Goal: Check status

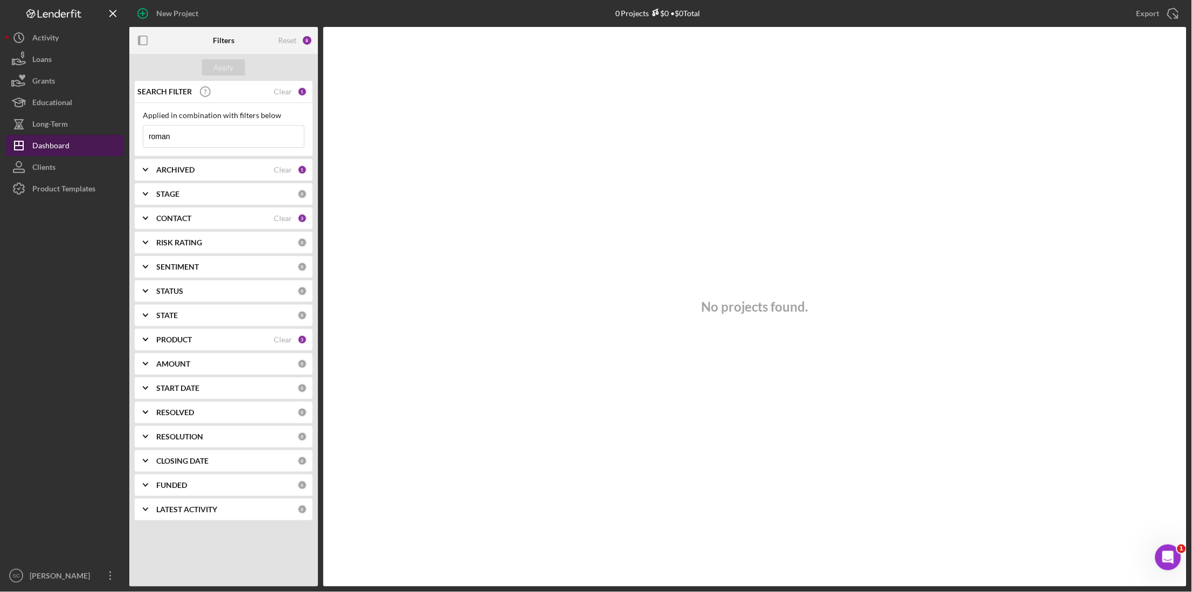
click at [57, 140] on div "Dashboard" at bounding box center [50, 147] width 37 height 24
click at [284, 91] on div "Clear" at bounding box center [283, 91] width 18 height 9
click at [302, 92] on div "0" at bounding box center [302, 92] width 10 height 10
click at [233, 131] on input at bounding box center [223, 137] width 161 height 22
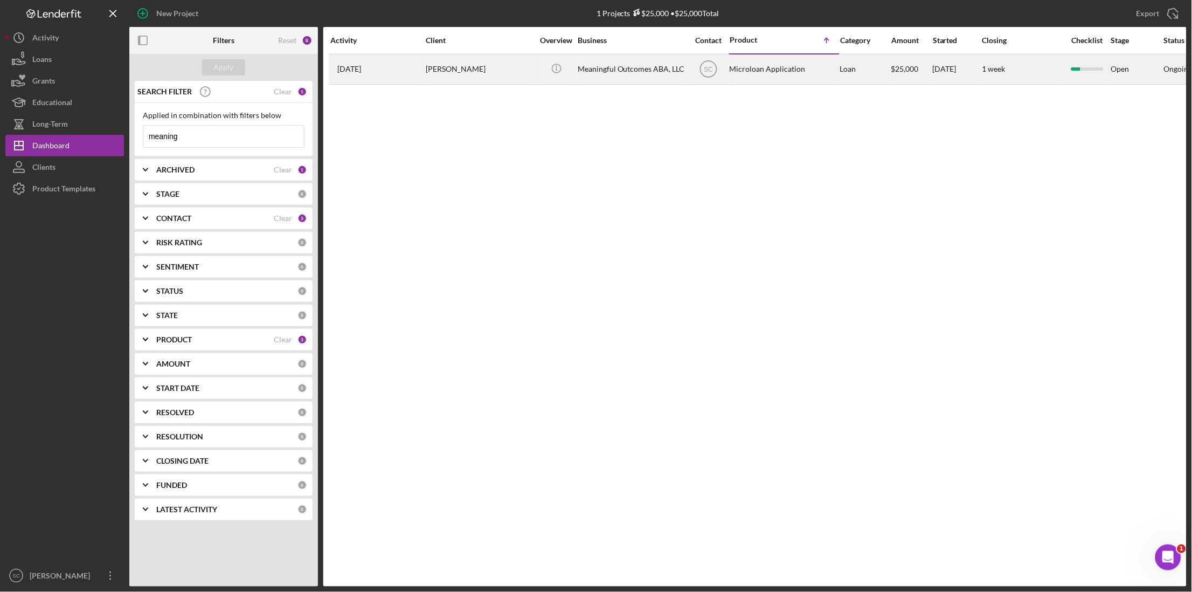
type input "meaning"
click at [467, 62] on div "[PERSON_NAME]" at bounding box center [480, 69] width 108 height 29
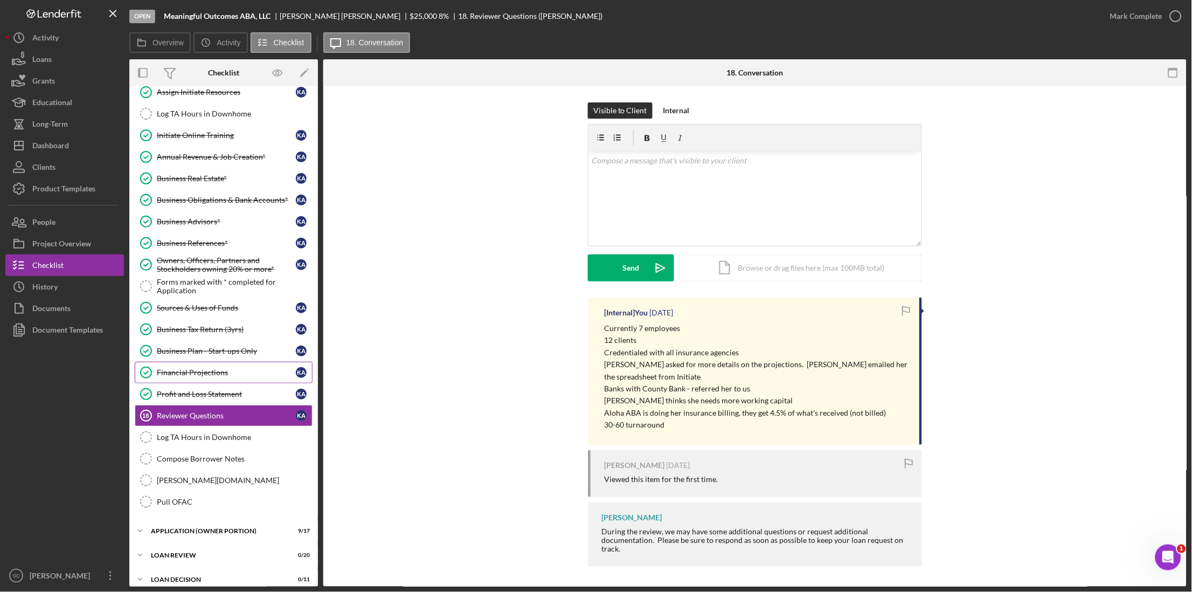
scroll to position [140, 0]
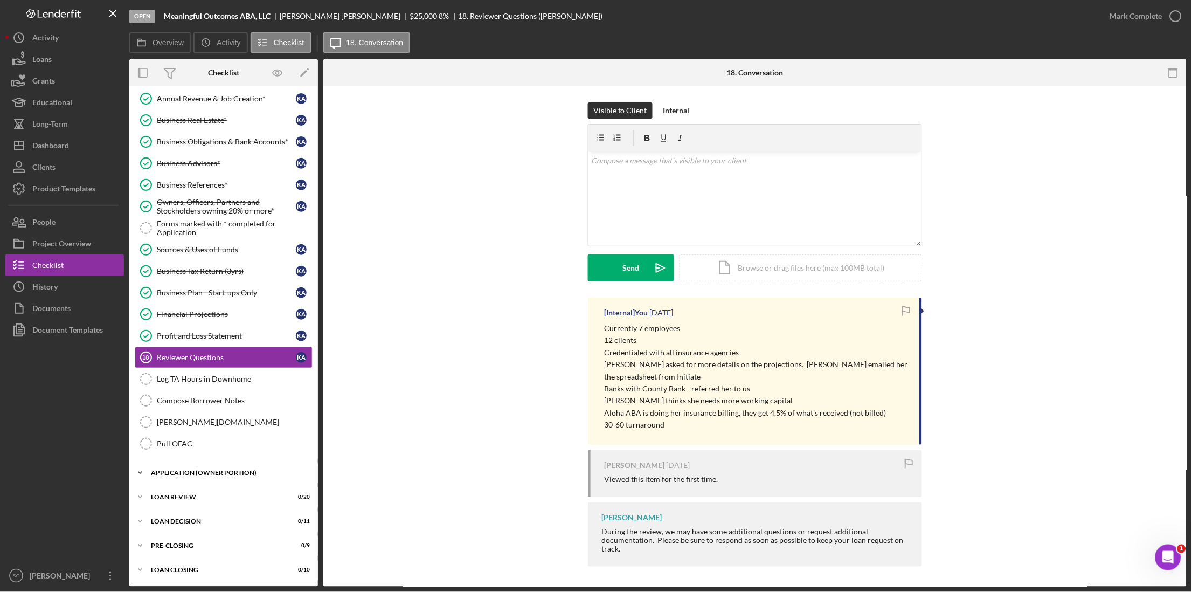
click at [206, 471] on div "APPLICATION (OWNER PORTION)" at bounding box center [228, 472] width 154 height 6
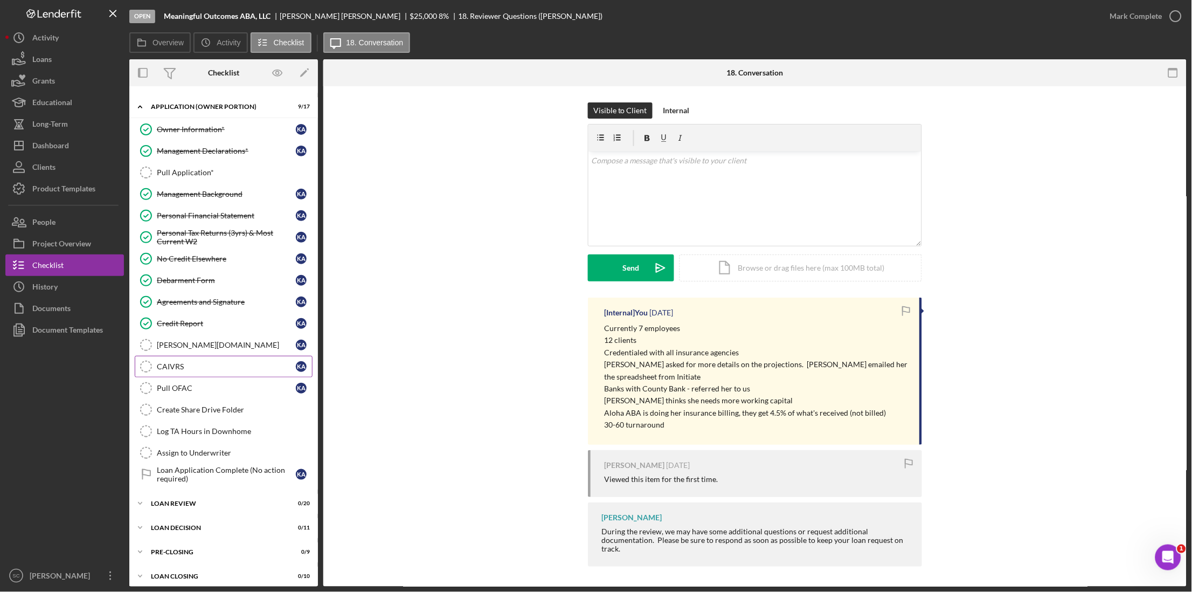
scroll to position [515, 0]
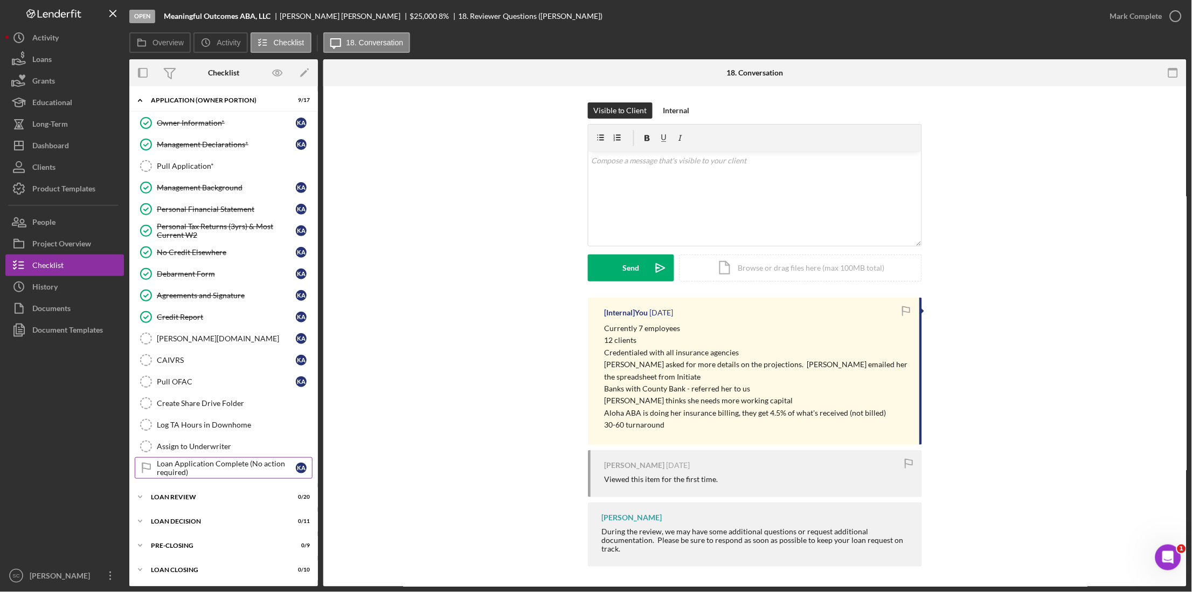
click at [214, 472] on div "Loan Application Complete (No action required)" at bounding box center [226, 467] width 139 height 17
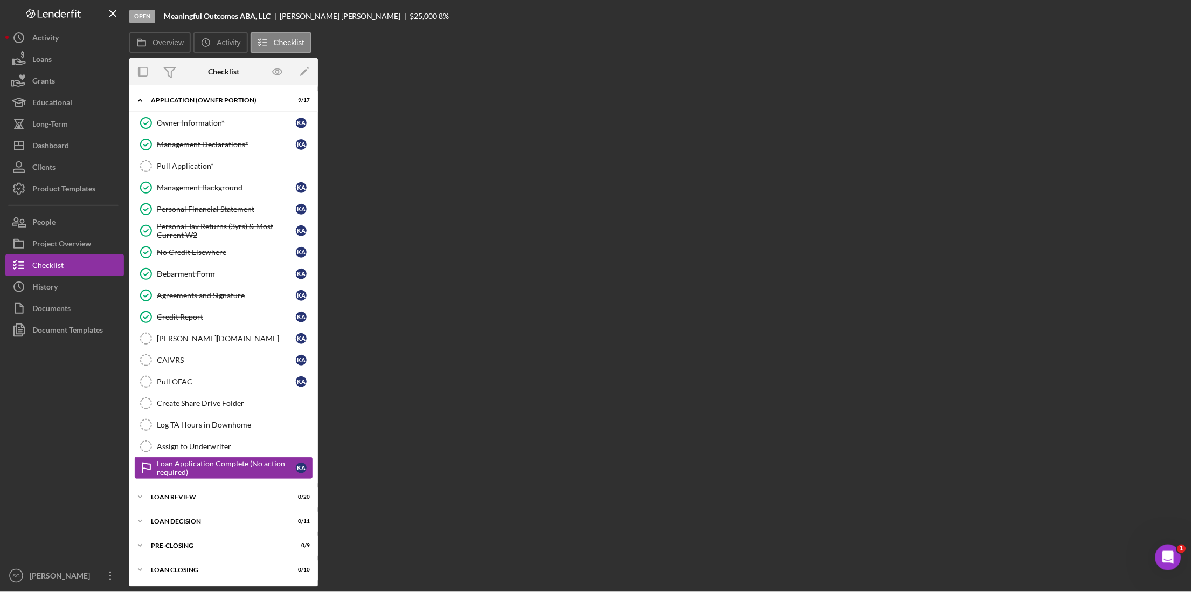
scroll to position [515, 0]
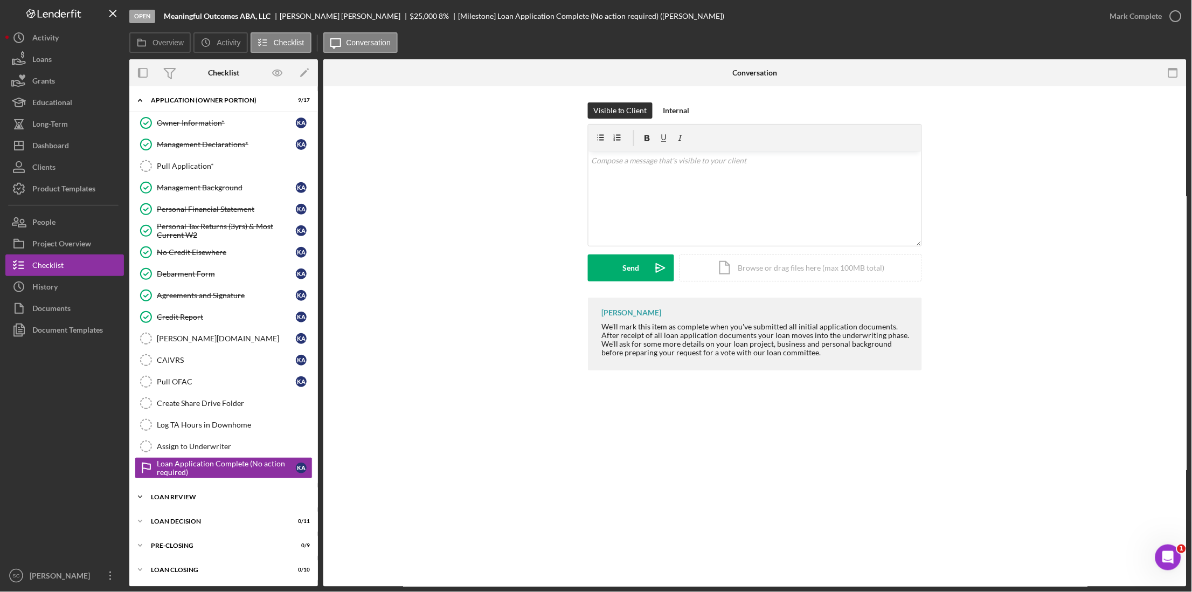
click at [177, 495] on div "LOAN REVIEW" at bounding box center [228, 497] width 154 height 6
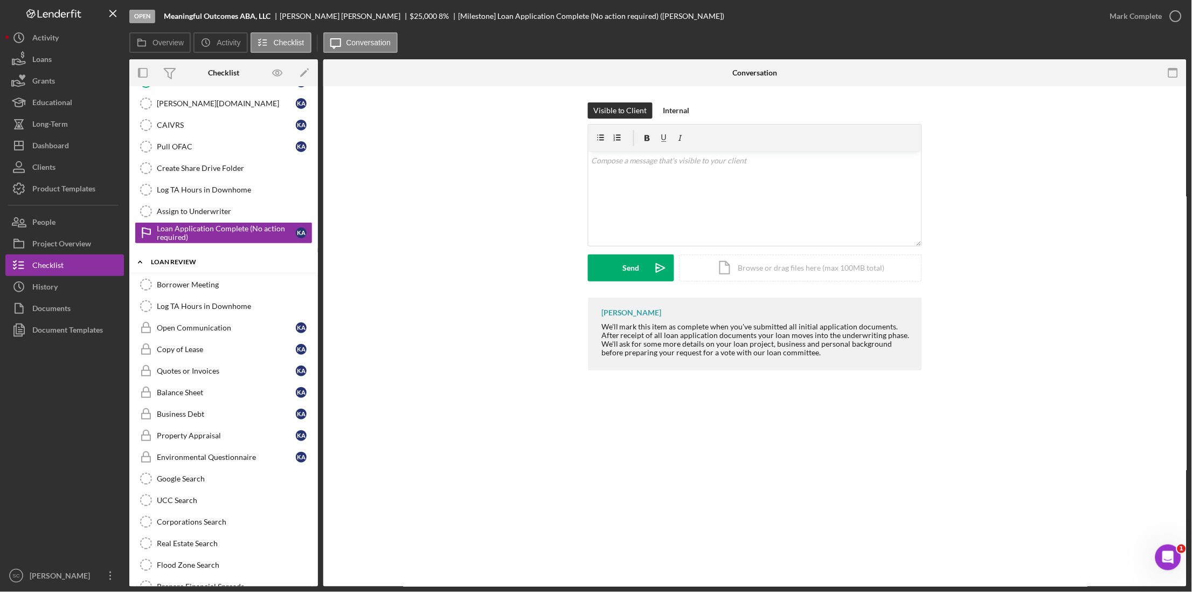
scroll to position [785, 0]
